Goal: Use online tool/utility: Utilize a website feature to perform a specific function

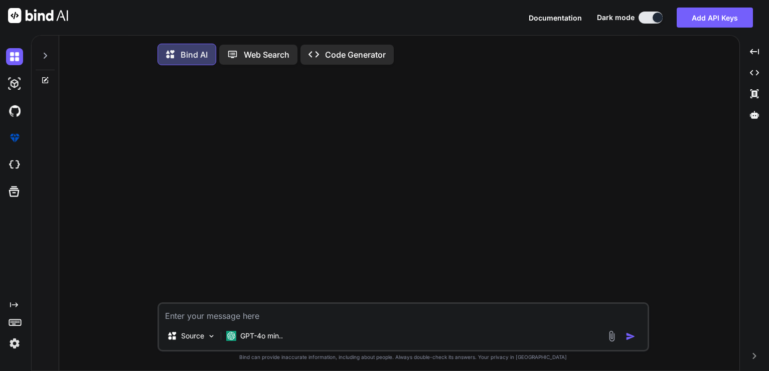
click at [338, 54] on p "Code Generator" at bounding box center [355, 55] width 61 height 12
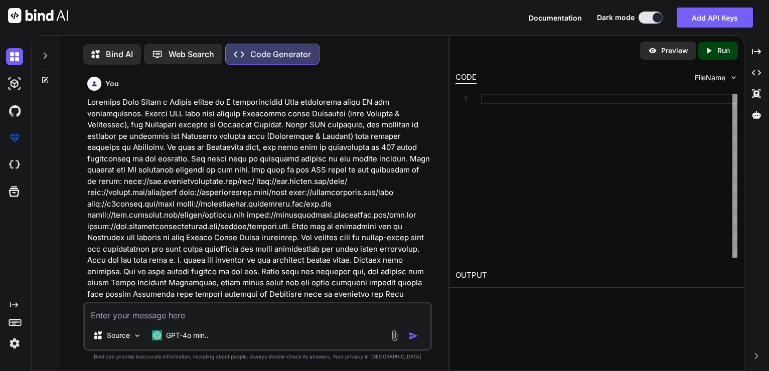
type textarea "x"
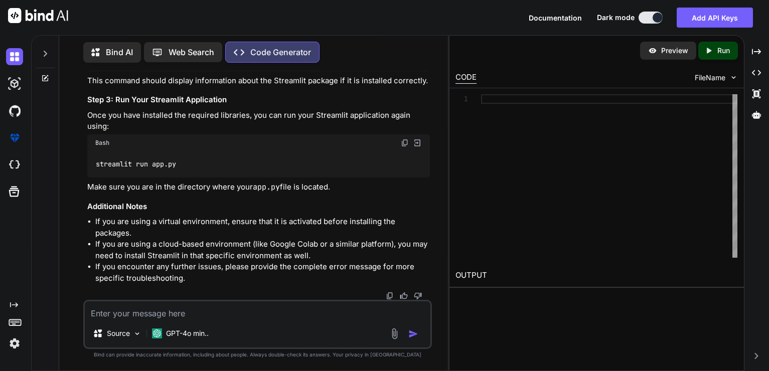
scroll to position [3181, 0]
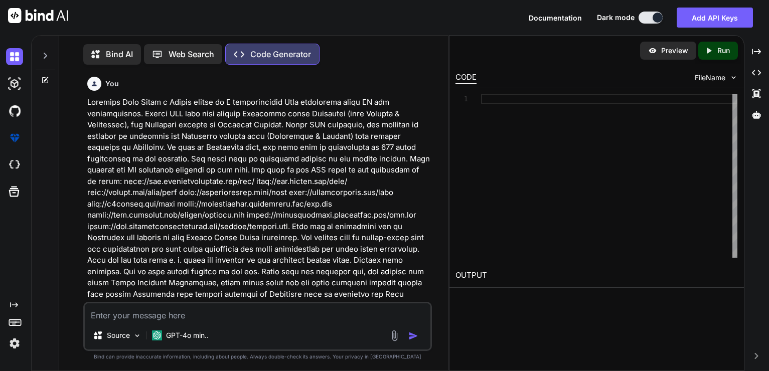
type textarea "x"
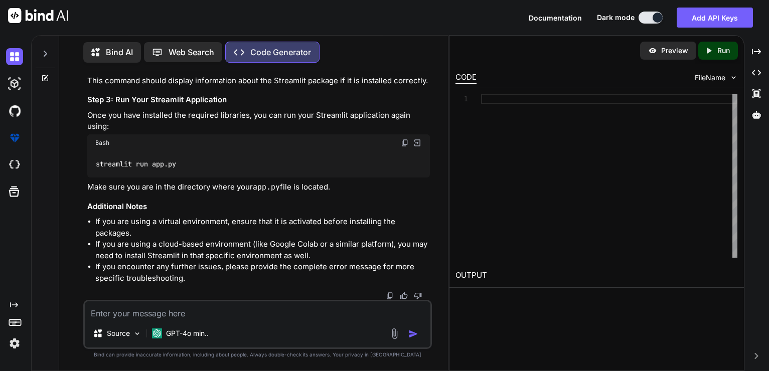
scroll to position [3843, 0]
click at [473, 80] on div "CODE" at bounding box center [465, 78] width 21 height 12
type textarea "x"
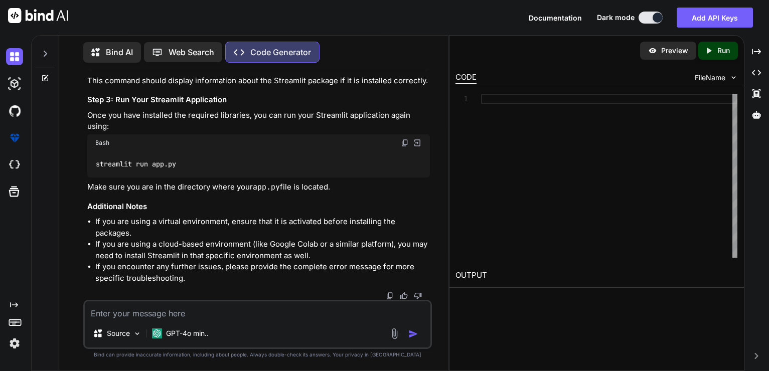
click at [663, 106] on div "pip install streamlit feedparser gensim googletran s==4.0. 0-rc1 nltk matplotli…" at bounding box center [609, 175] width 256 height 163
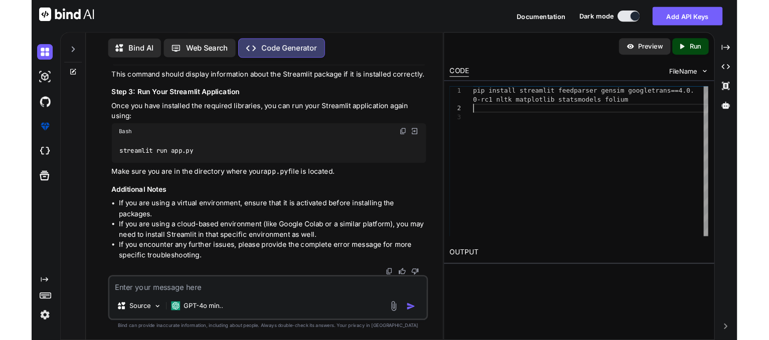
scroll to position [3843, 0]
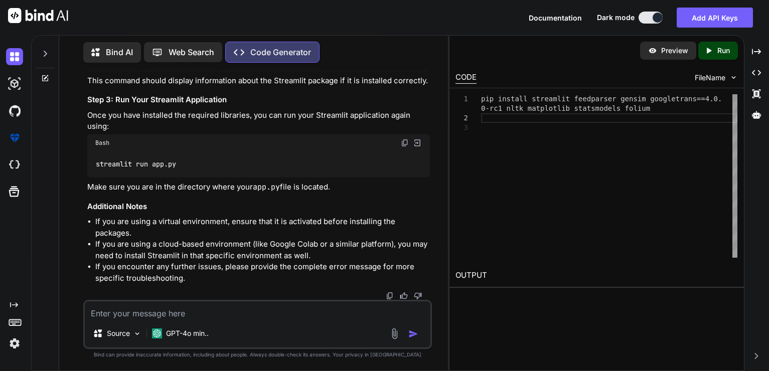
type textarea "pip install streamlit feedparser gensim googletrans==4.0.0-rc1 nltk matplotlib …"
click at [180, 316] on textarea at bounding box center [258, 310] width 346 height 18
click at [41, 15] on img at bounding box center [38, 15] width 60 height 15
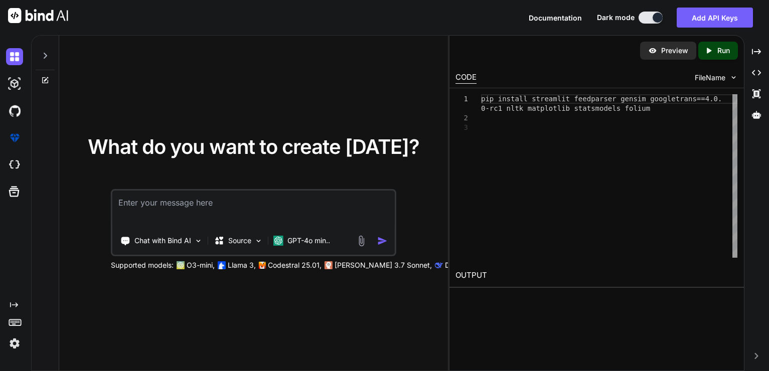
drag, startPoint x: 257, startPoint y: 241, endPoint x: 211, endPoint y: 329, distance: 99.3
click at [211, 329] on div "What do you want to create today? Chat with Bind AI Source GPT-4o min.. Support…" at bounding box center [253, 204] width 389 height 336
drag, startPoint x: 263, startPoint y: 242, endPoint x: 243, endPoint y: 245, distance: 19.8
click at [243, 245] on div "Source" at bounding box center [238, 241] width 57 height 20
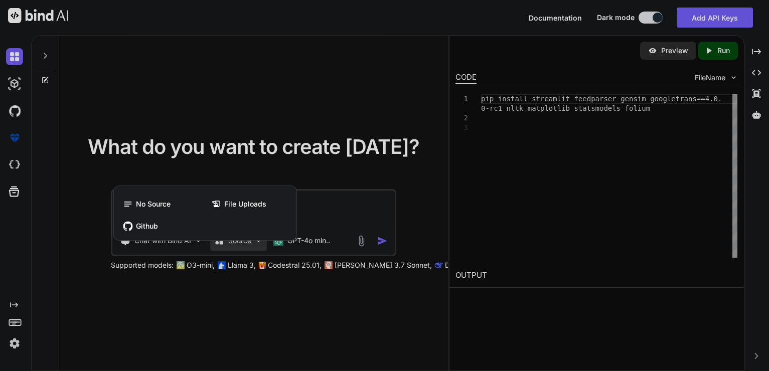
click at [200, 343] on div at bounding box center [384, 185] width 769 height 371
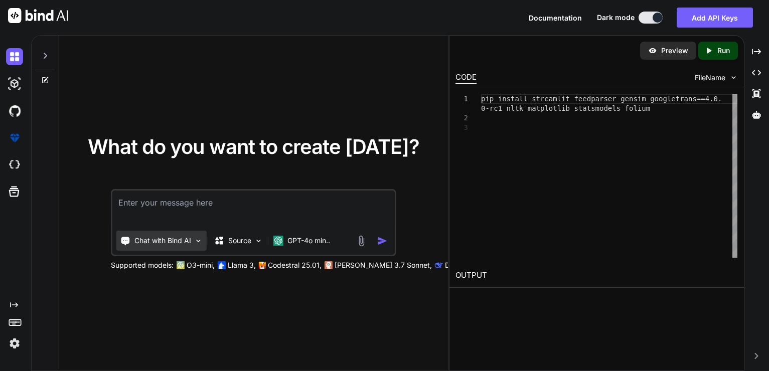
click at [199, 242] on img at bounding box center [198, 241] width 9 height 9
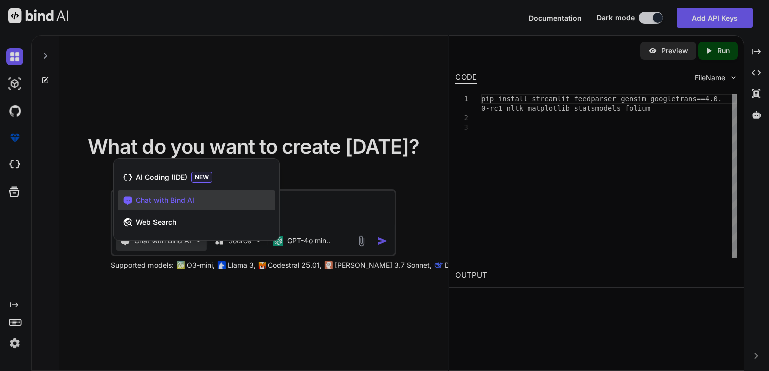
click at [195, 328] on div at bounding box center [384, 185] width 769 height 371
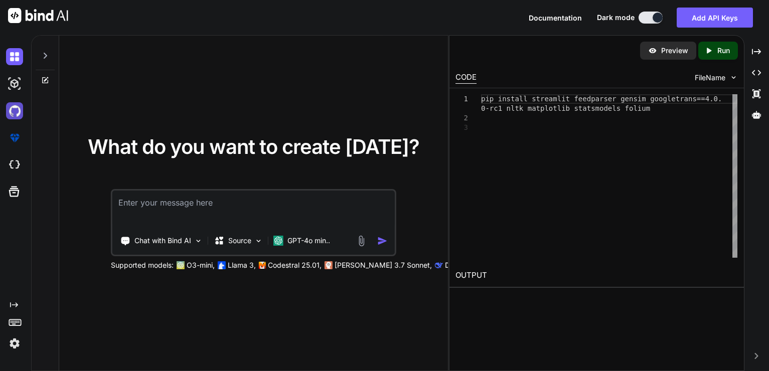
click at [18, 117] on img at bounding box center [14, 110] width 17 height 17
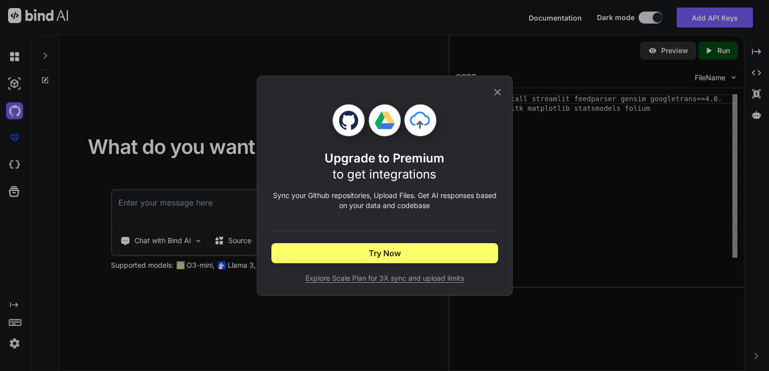
click at [201, 206] on div "Upgrade to Premium to get integrations Sync your Github repositories, Upload Fi…" at bounding box center [384, 185] width 769 height 371
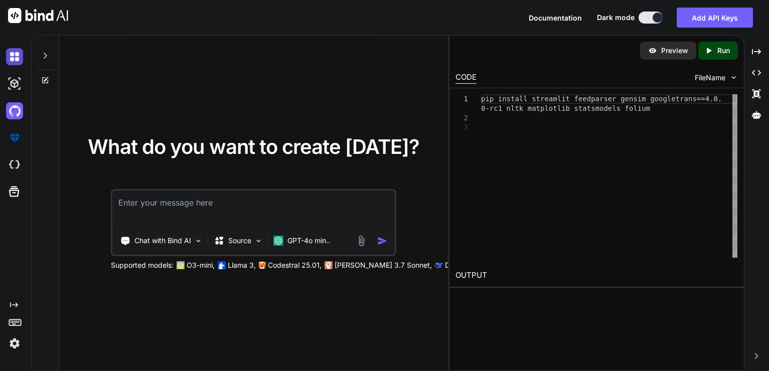
click at [16, 57] on img at bounding box center [14, 56] width 17 height 17
click at [46, 59] on icon at bounding box center [45, 56] width 8 height 8
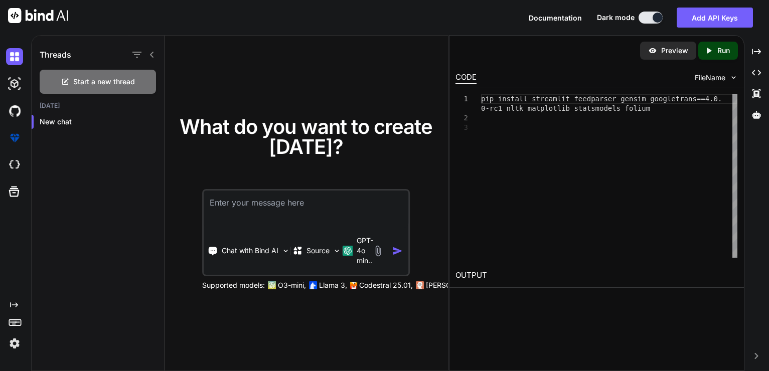
click at [151, 55] on icon at bounding box center [152, 55] width 4 height 6
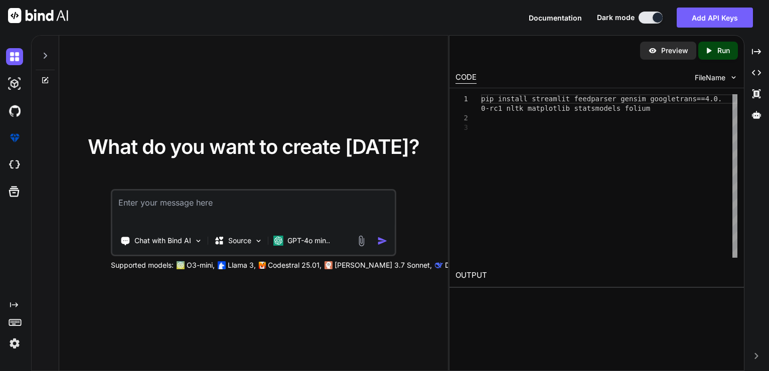
type textarea "x"
